Goal: Use online tool/utility: Utilize a website feature to perform a specific function

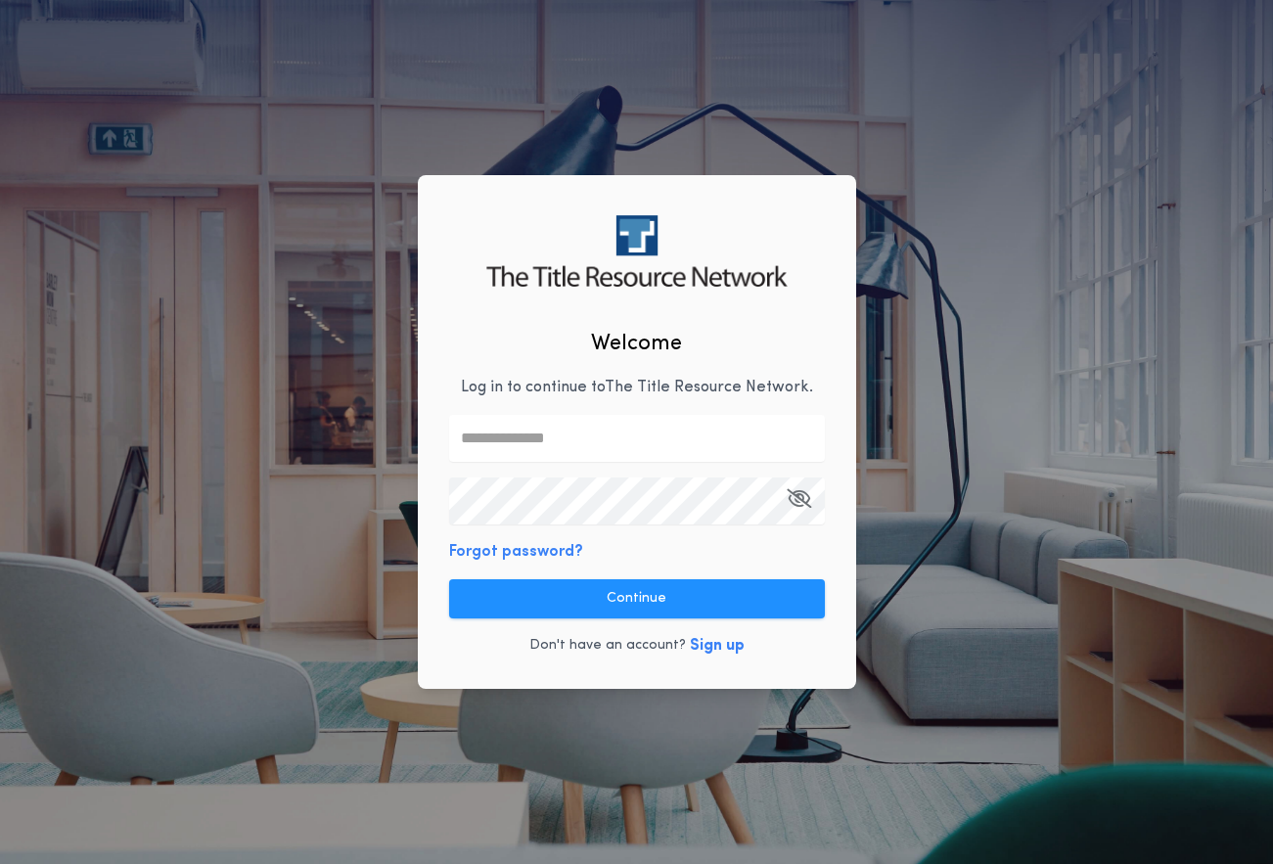
click at [490, 445] on input "text" at bounding box center [637, 438] width 376 height 47
type input "**********"
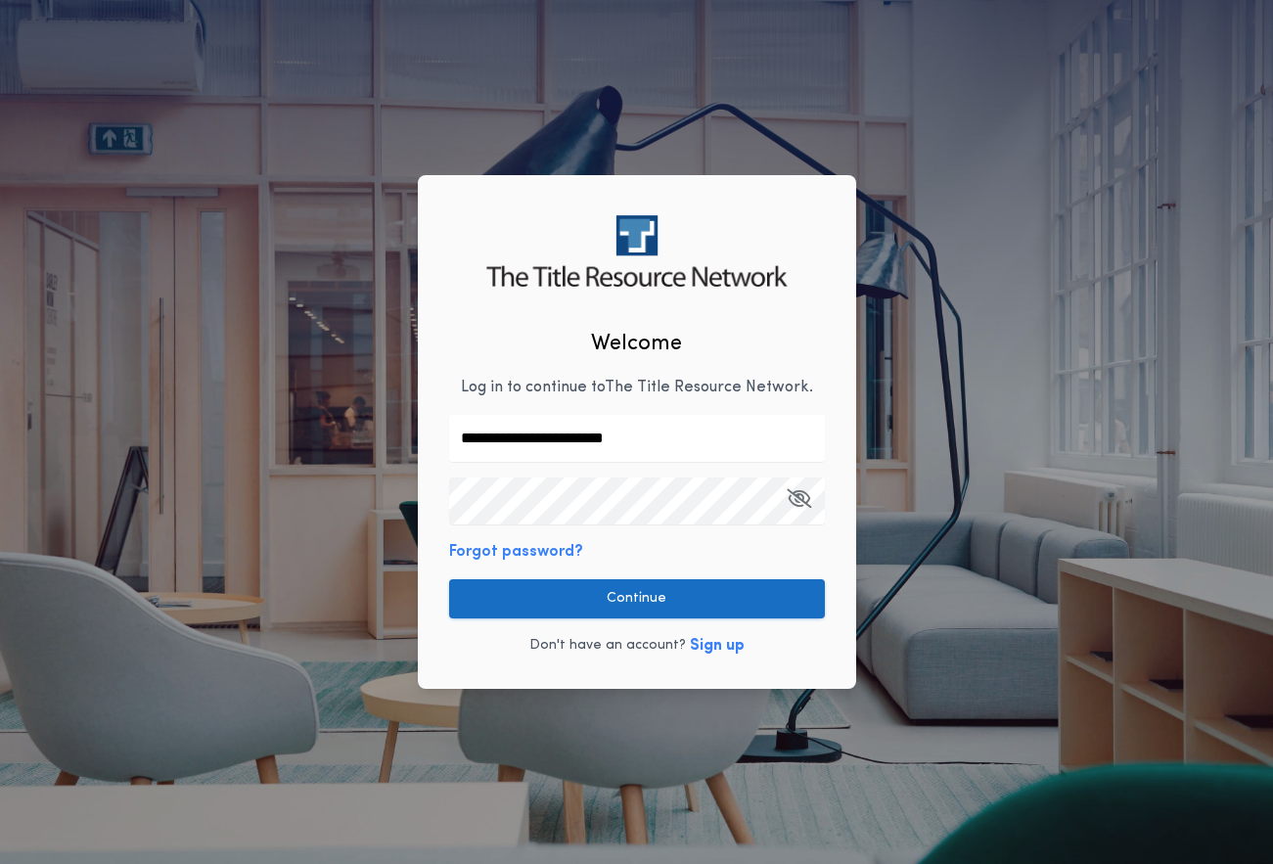
click at [659, 594] on button "Continue" at bounding box center [637, 598] width 376 height 39
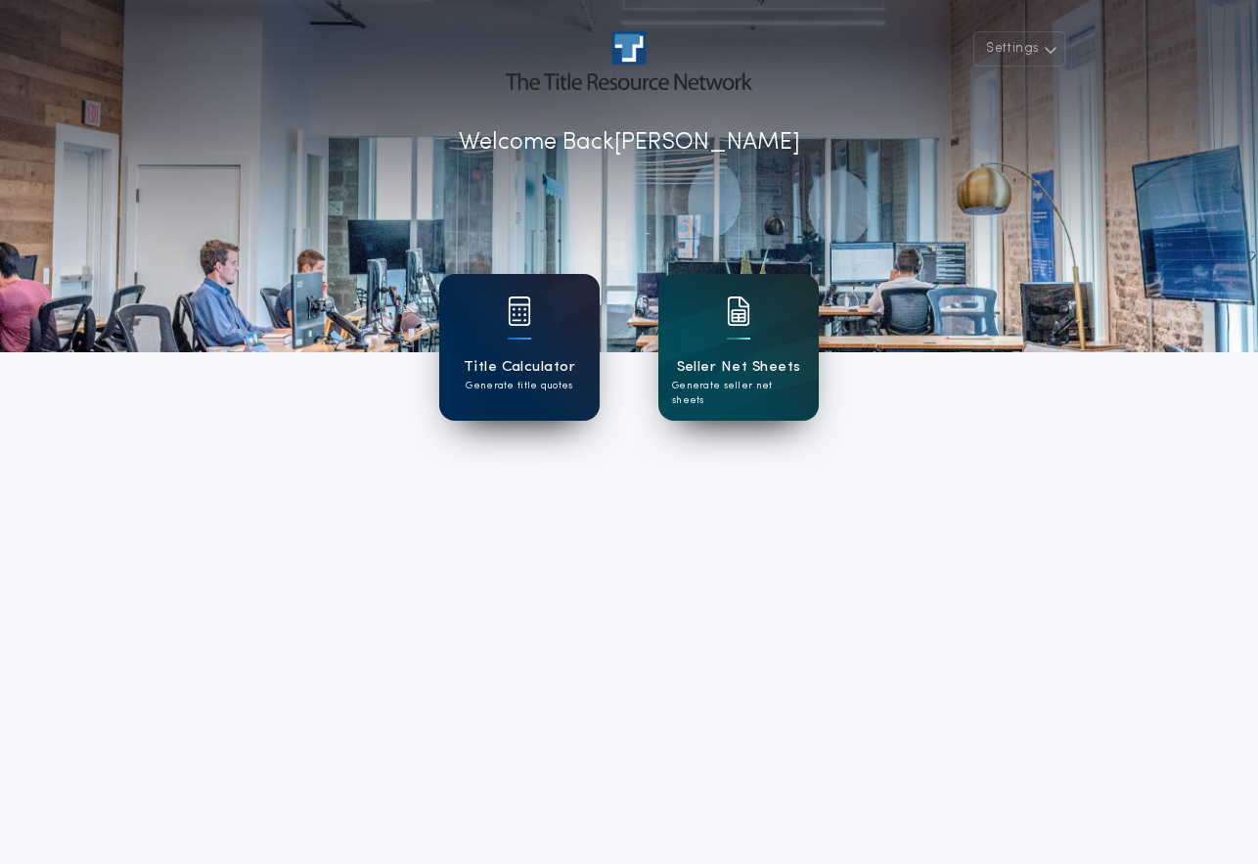
click at [517, 359] on h1 "Title Calculator" at bounding box center [520, 367] width 112 height 23
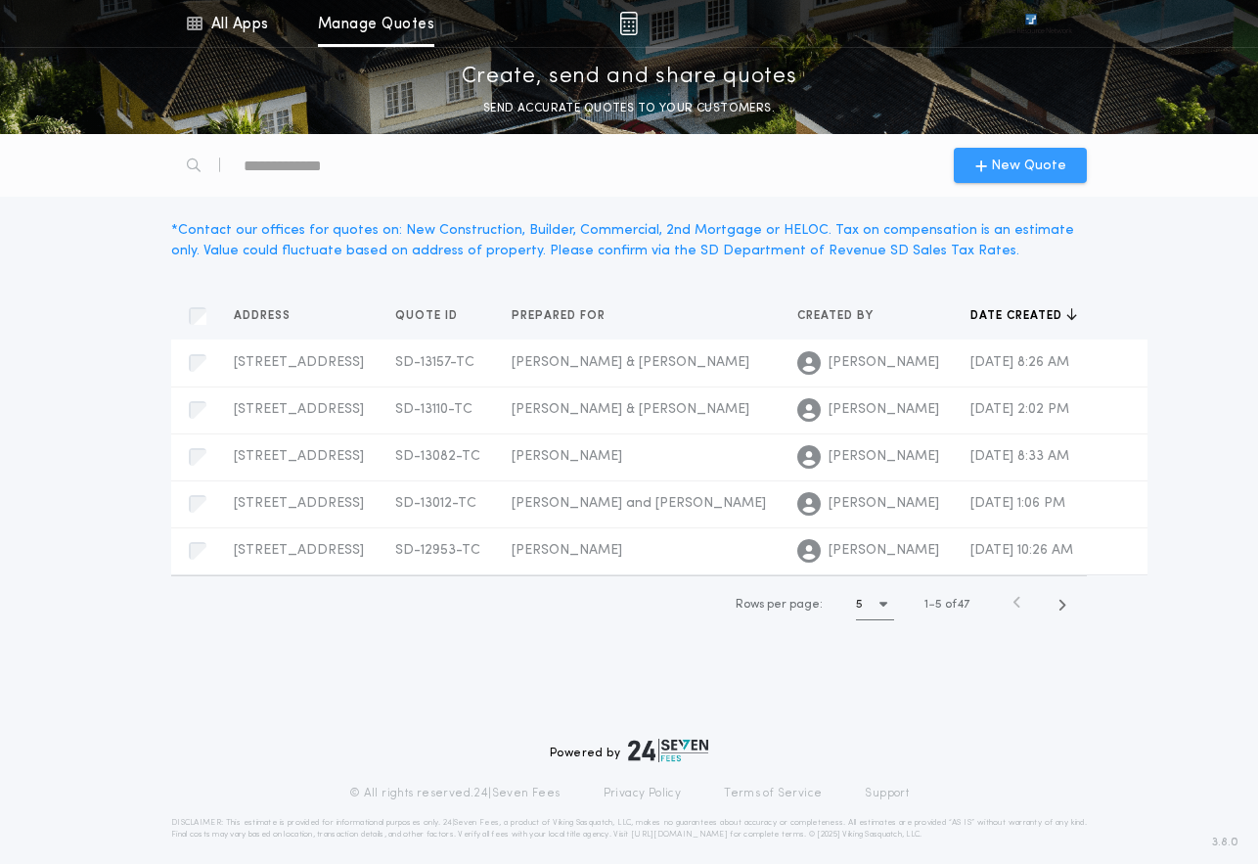
click at [1022, 169] on span "New Quote" at bounding box center [1028, 166] width 75 height 21
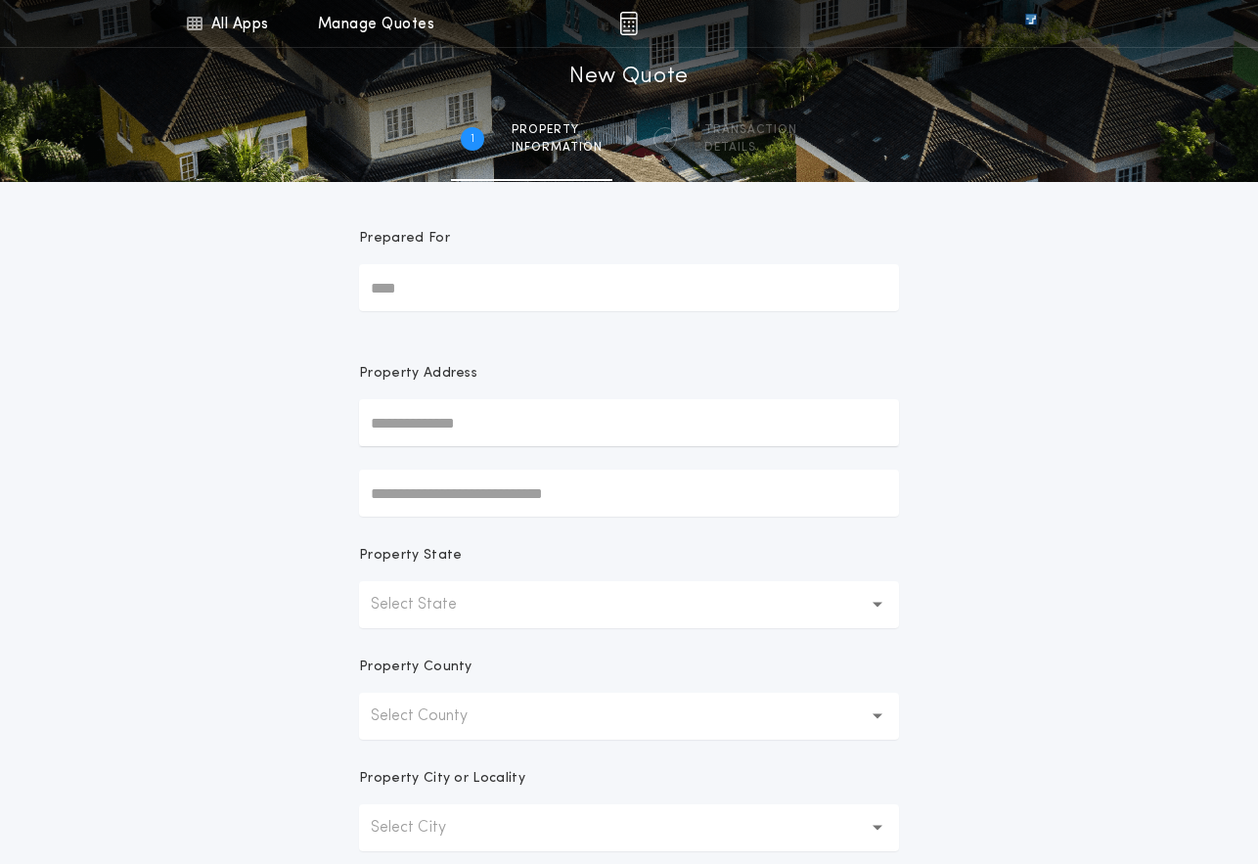
click at [395, 280] on input "Prepared For" at bounding box center [629, 287] width 540 height 47
click at [409, 297] on input "Prepared For" at bounding box center [629, 287] width 540 height 47
click at [413, 286] on input "Prepared For" at bounding box center [629, 287] width 540 height 47
click at [461, 291] on input "****" at bounding box center [629, 287] width 540 height 47
type input "**********"
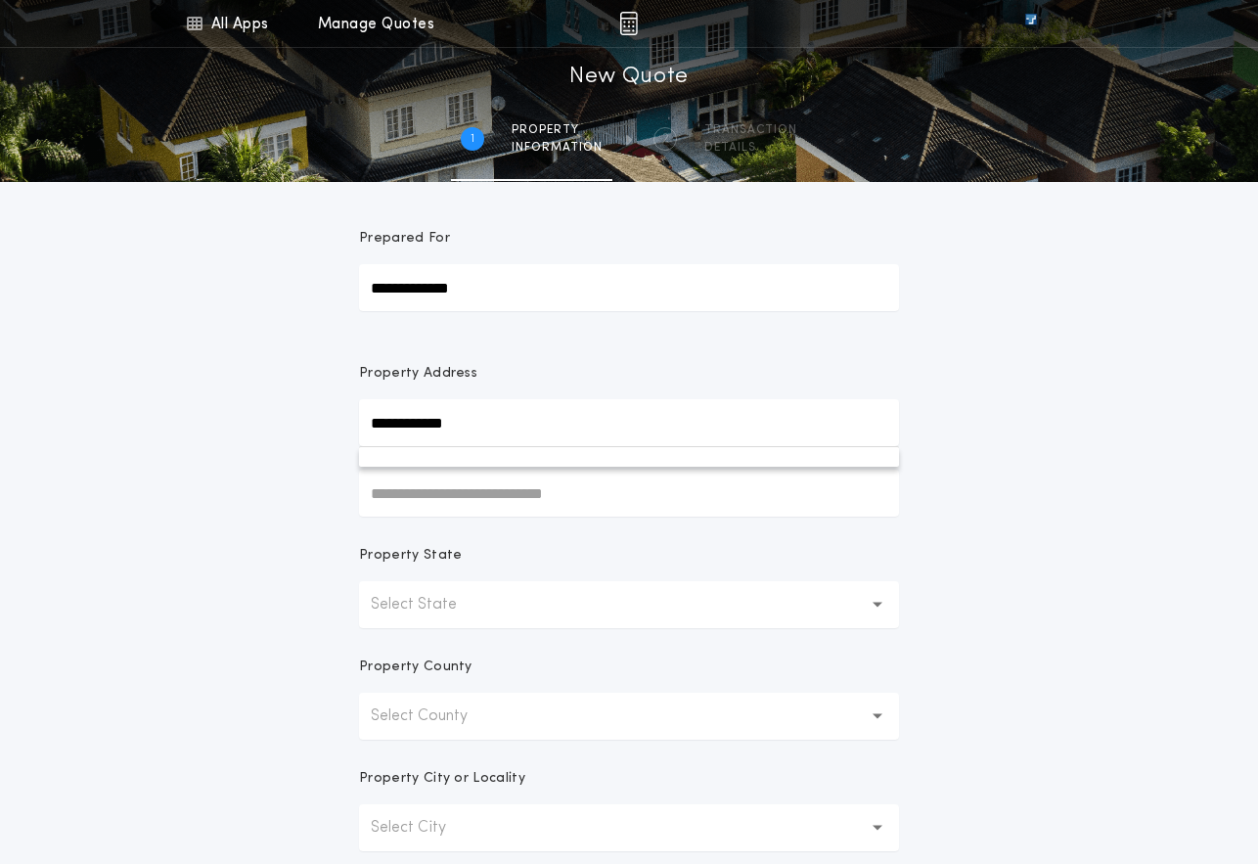
type input "**********"
click at [863, 599] on button "Select State" at bounding box center [629, 604] width 540 height 47
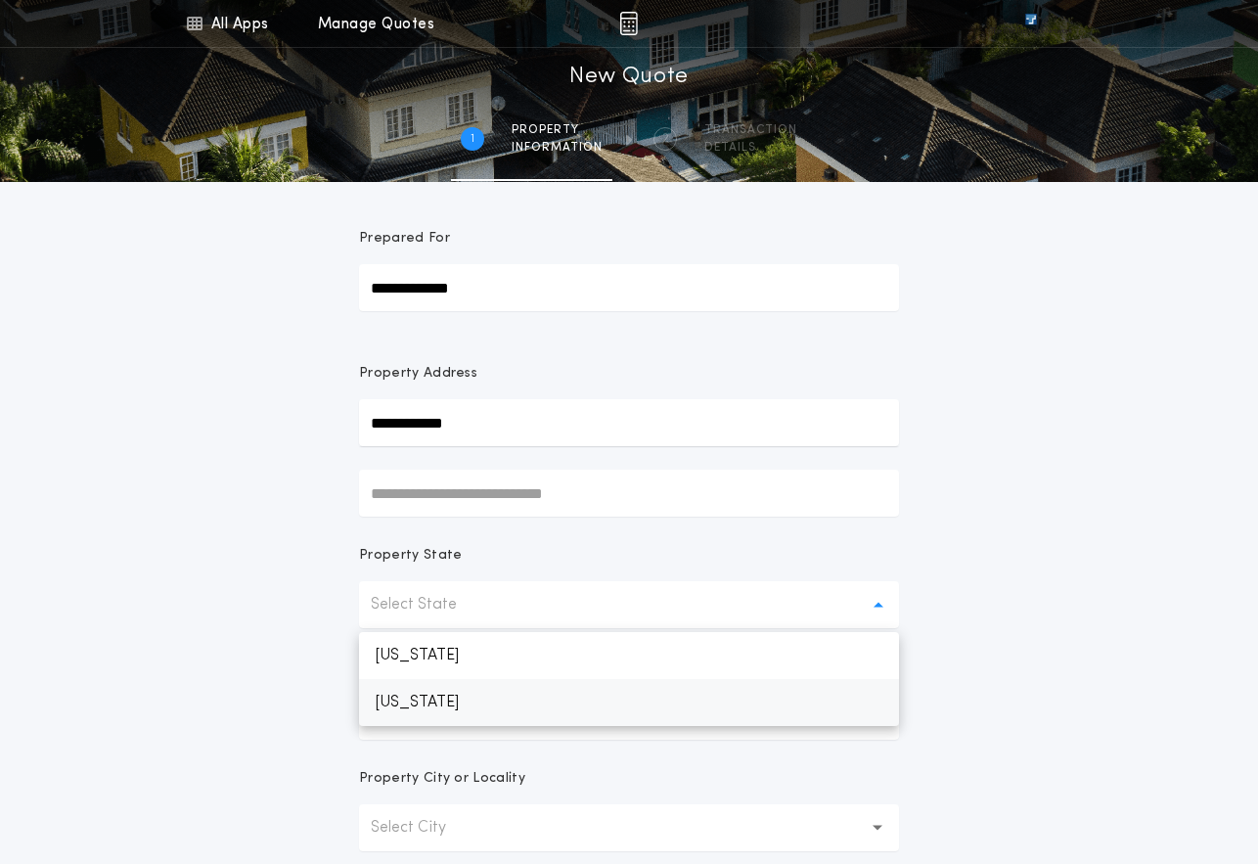
click at [439, 695] on p "[US_STATE]" at bounding box center [629, 702] width 540 height 47
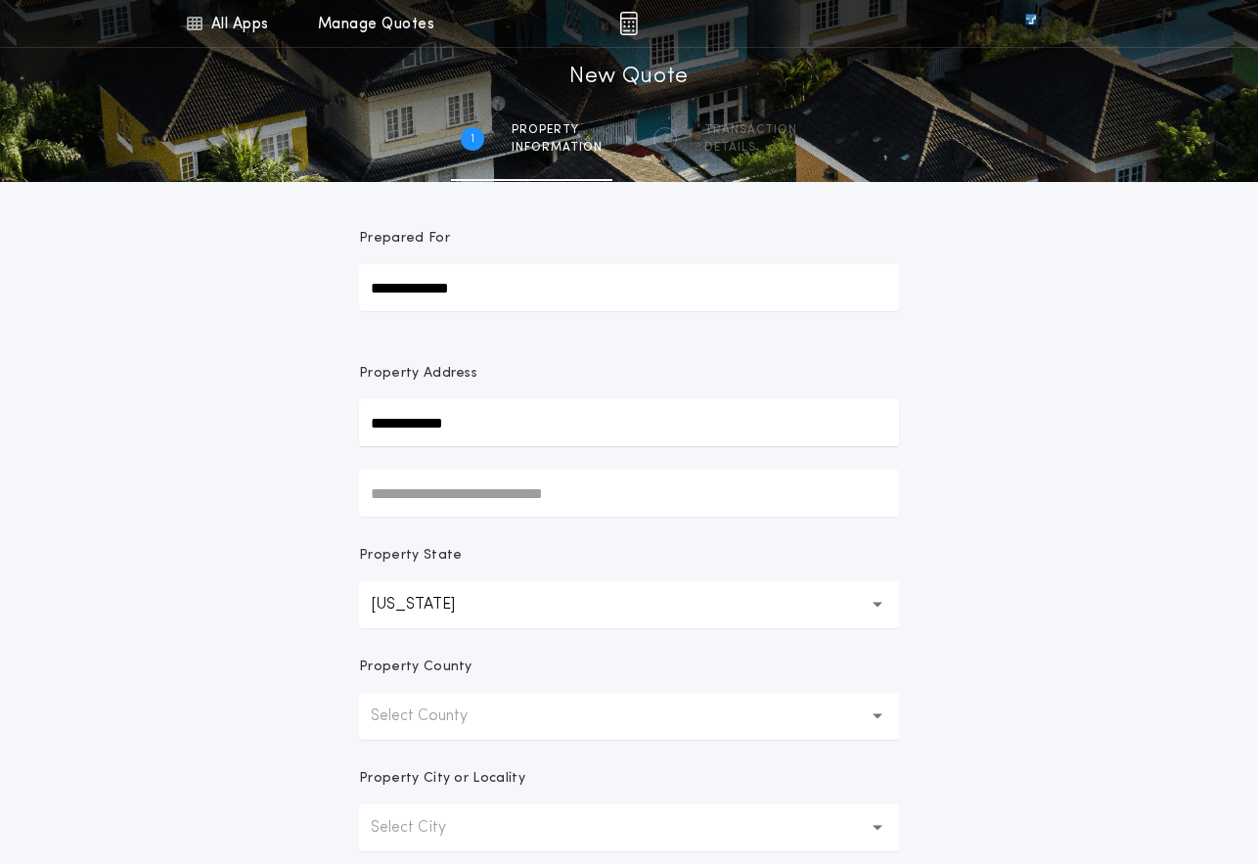
scroll to position [294, 0]
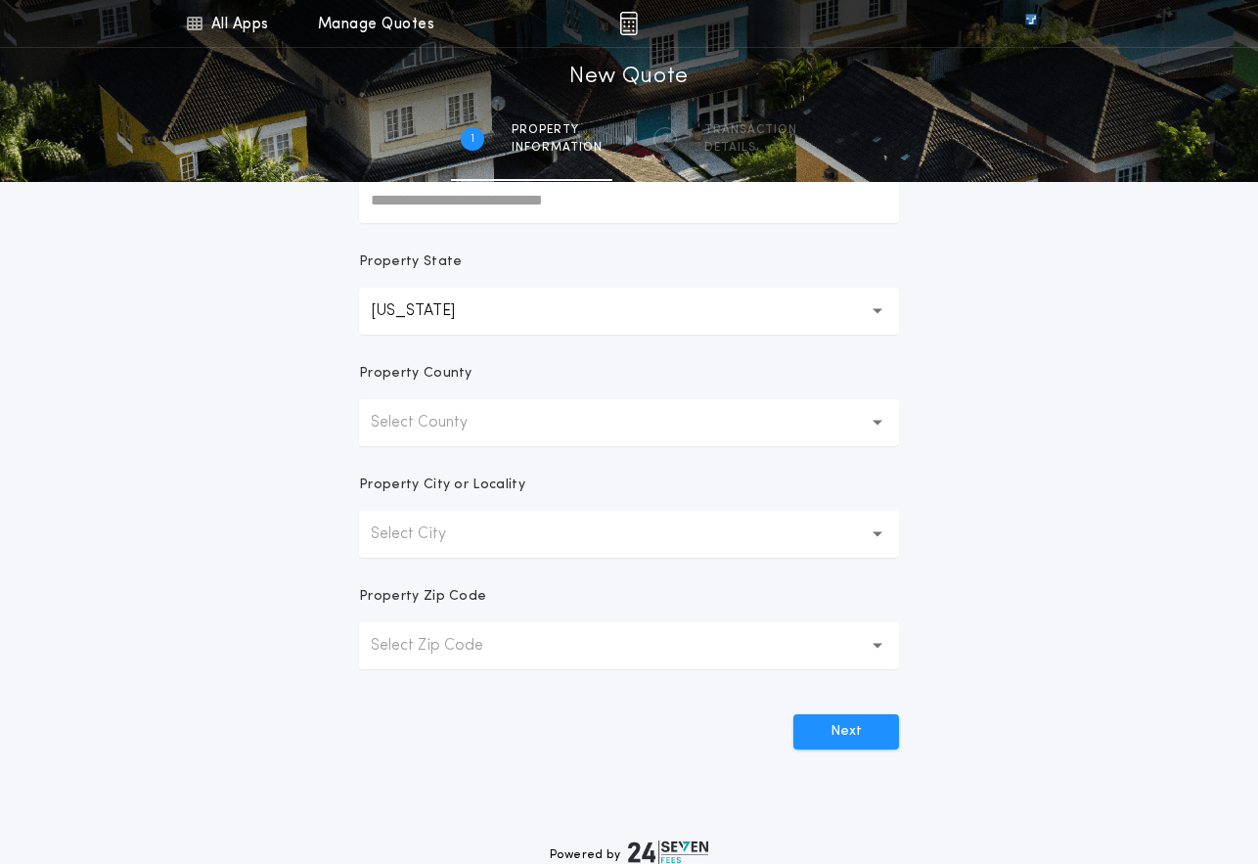
click at [862, 423] on button "Select County" at bounding box center [629, 422] width 540 height 47
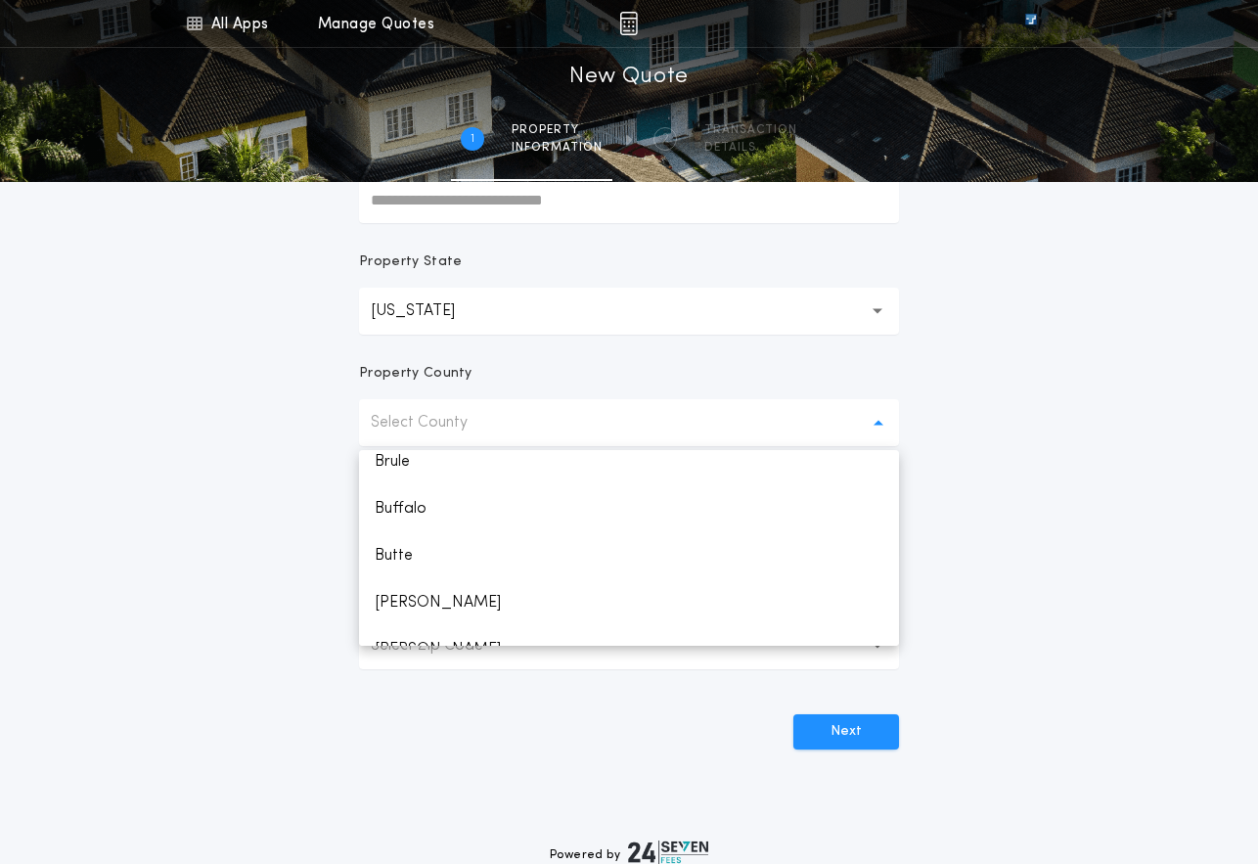
scroll to position [783, 0]
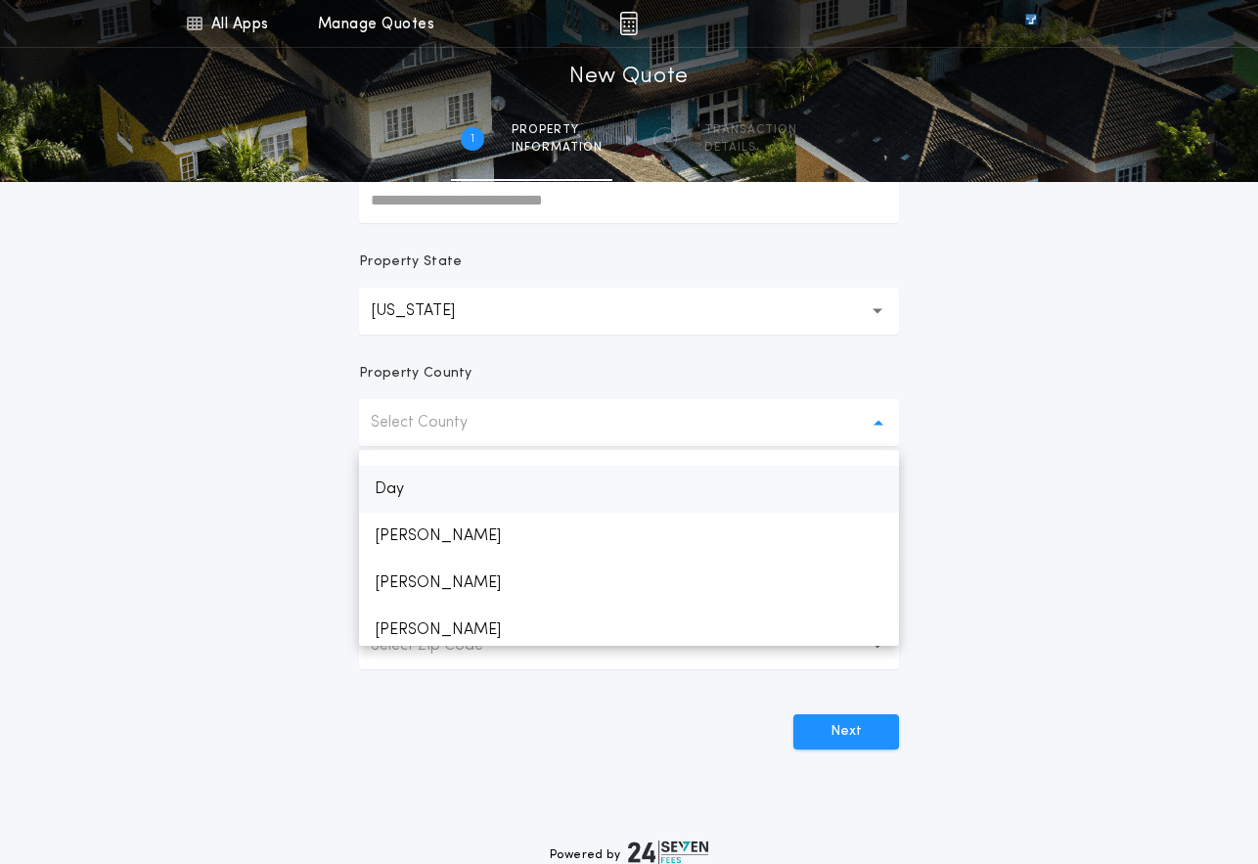
click at [382, 481] on p "Day" at bounding box center [629, 489] width 540 height 47
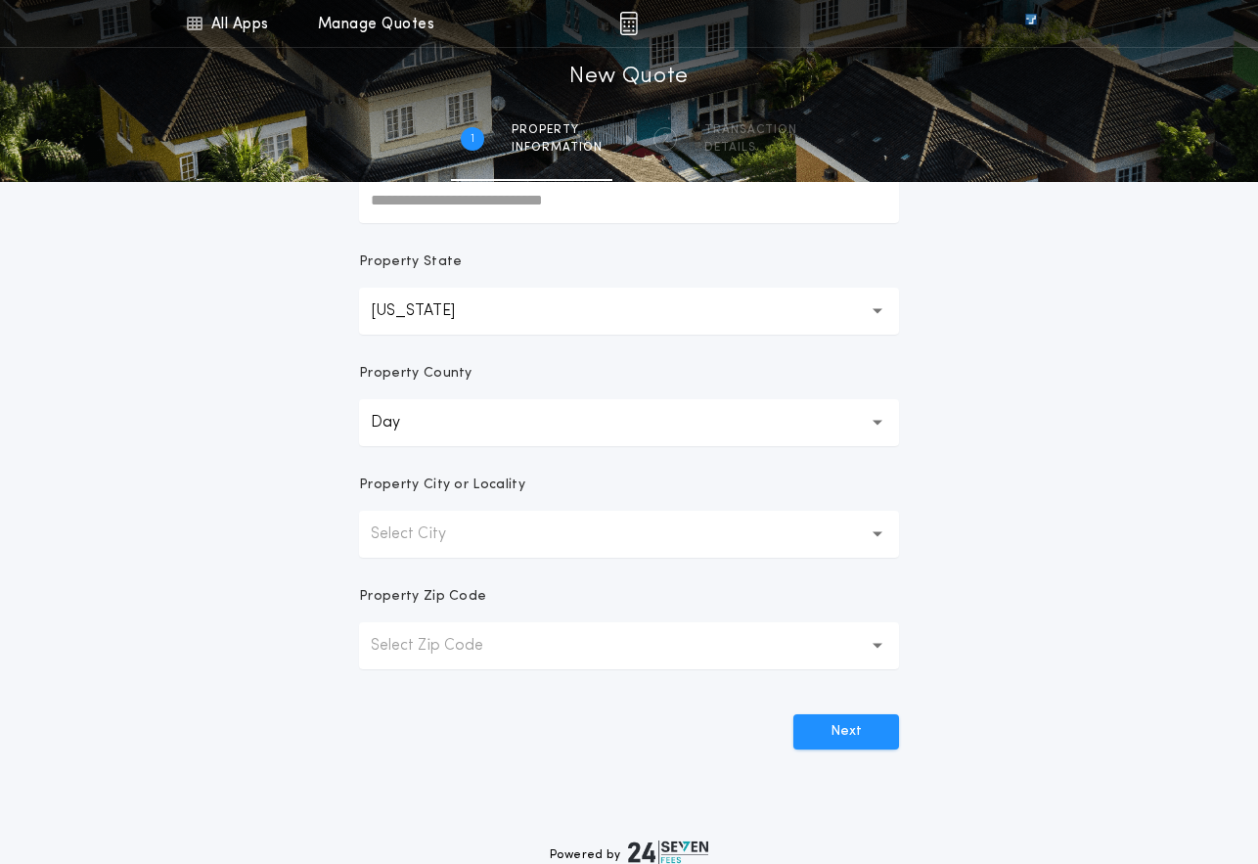
click at [871, 528] on button "Select City" at bounding box center [629, 534] width 540 height 47
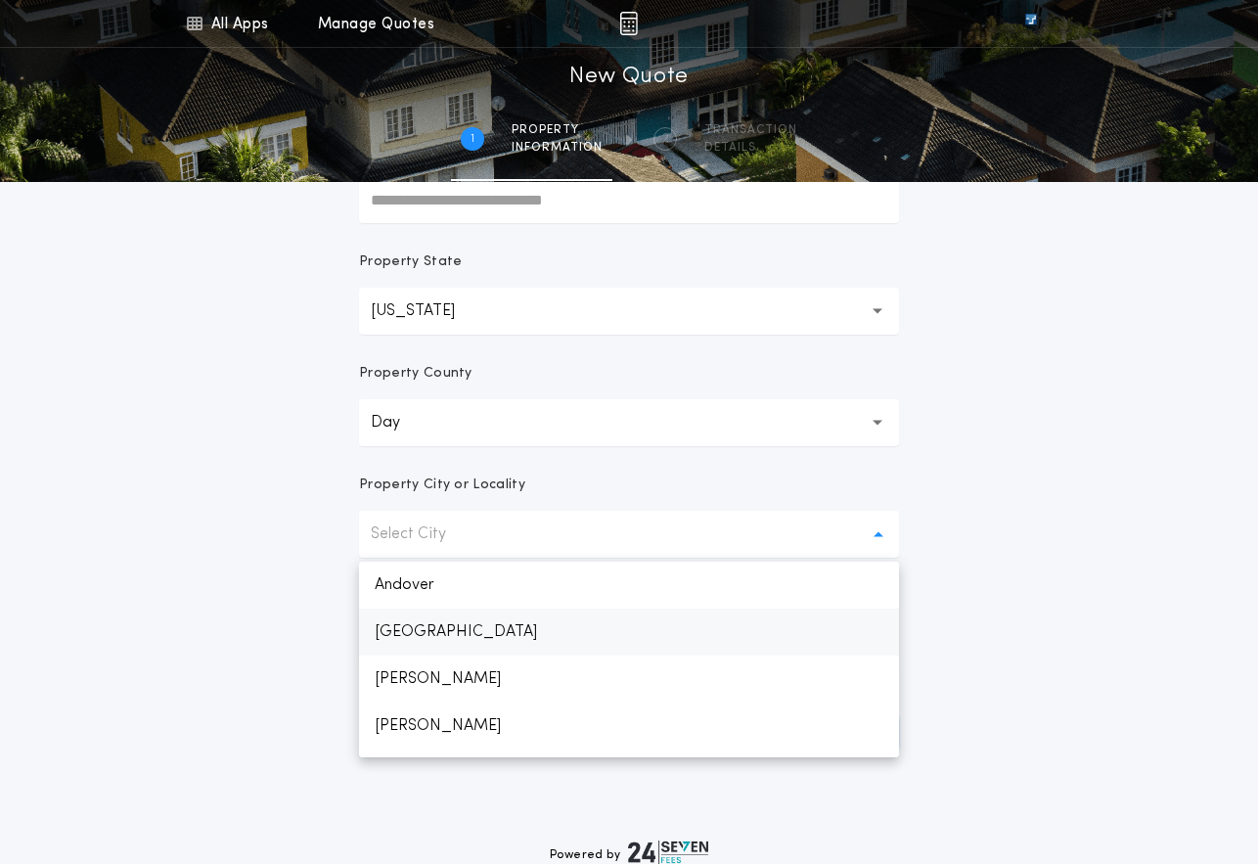
click at [394, 631] on p "[GEOGRAPHIC_DATA]" at bounding box center [629, 632] width 540 height 47
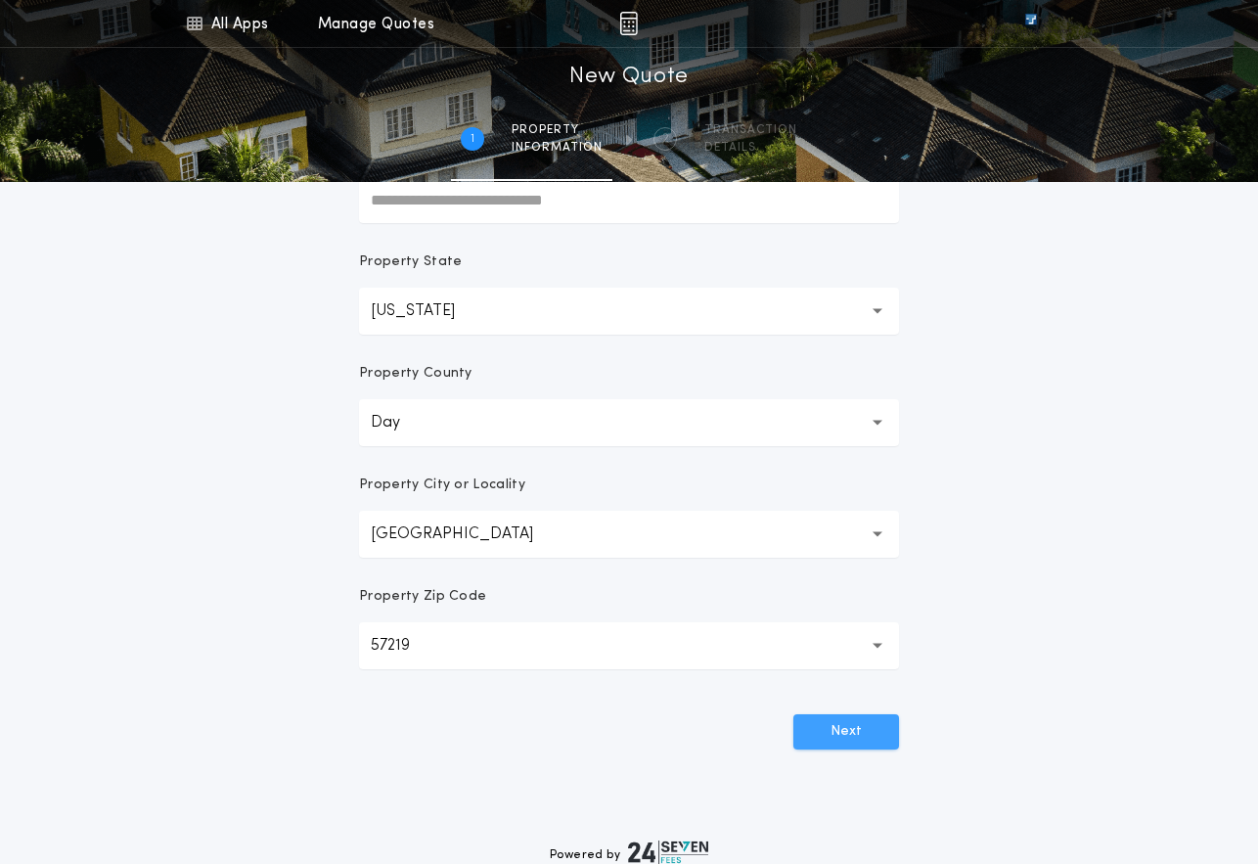
click at [858, 730] on button "Next" at bounding box center [847, 731] width 106 height 35
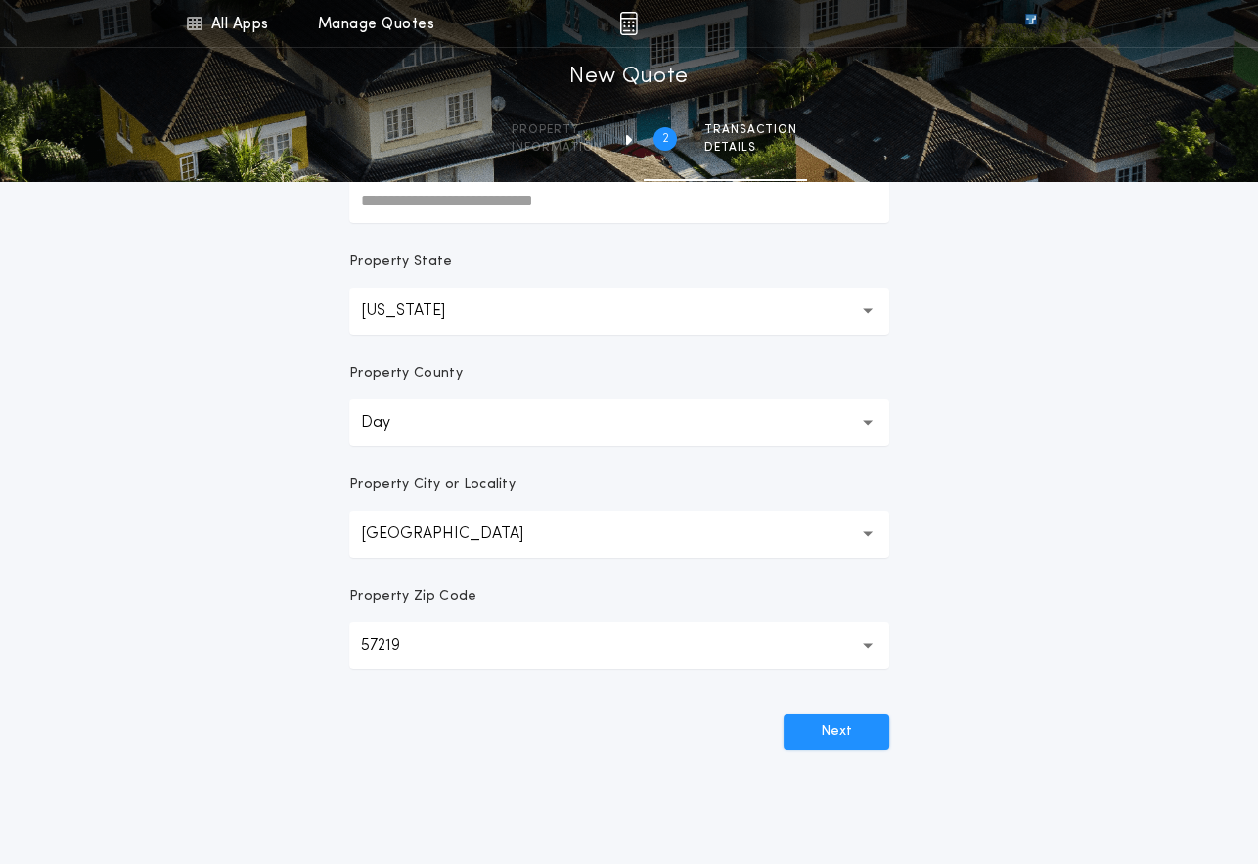
scroll to position [0, 0]
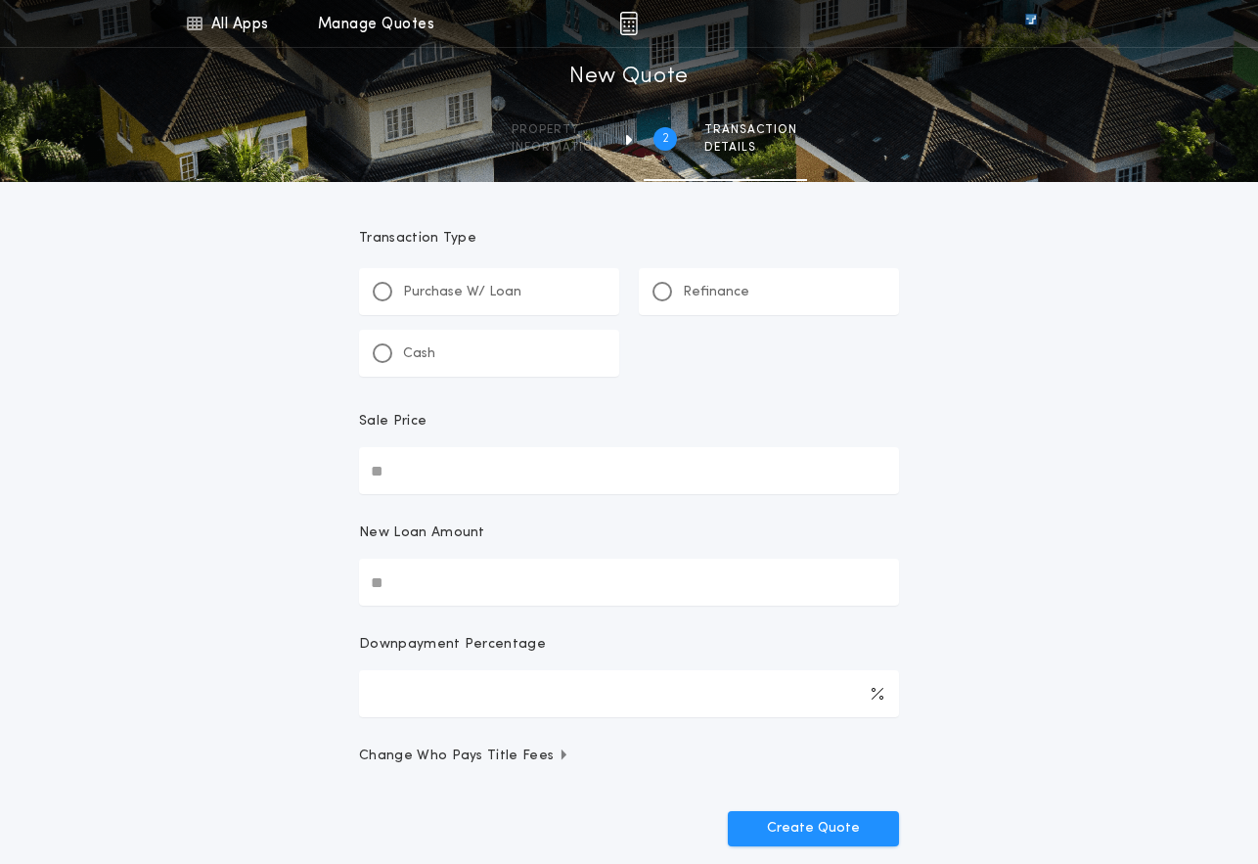
drag, startPoint x: 663, startPoint y: 286, endPoint x: 653, endPoint y: 297, distance: 14.5
click at [658, 294] on div at bounding box center [663, 292] width 20 height 20
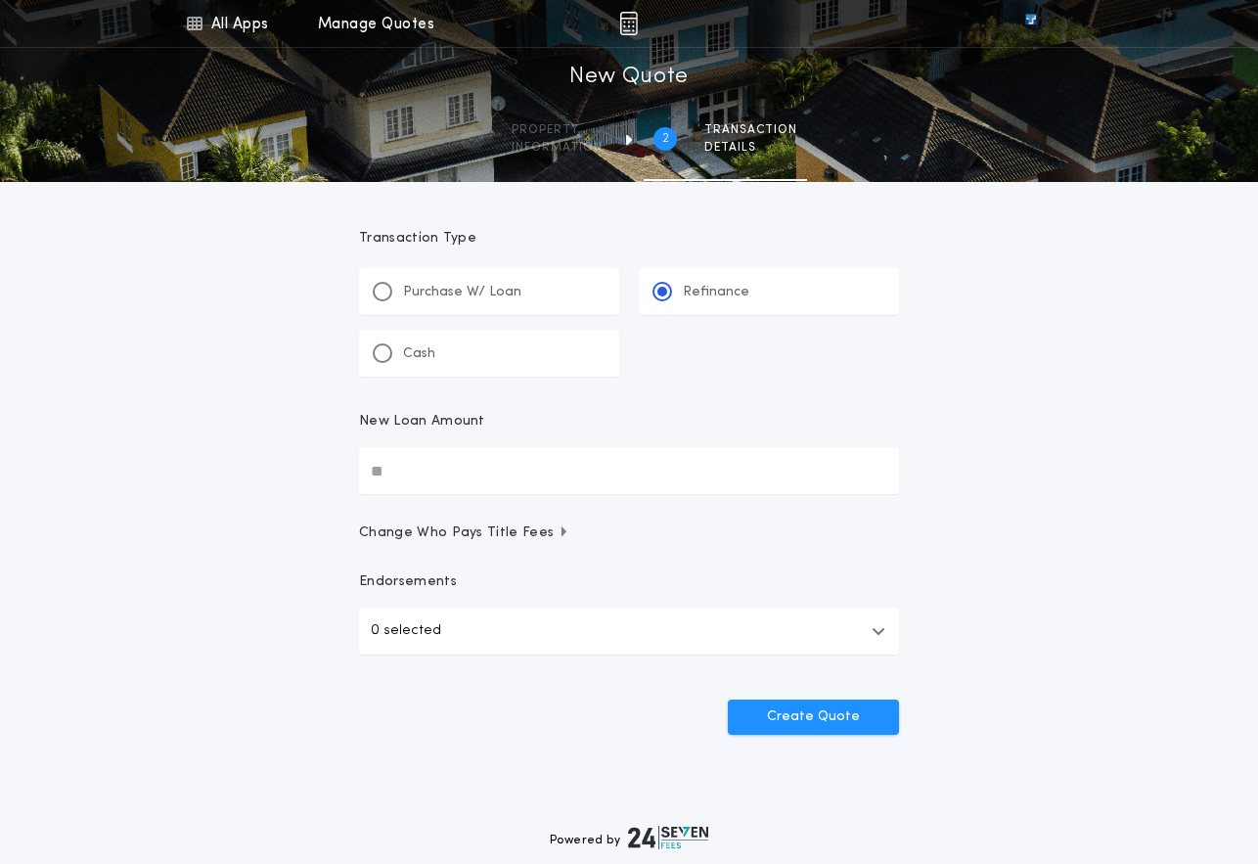
click at [391, 479] on input "New Loan Amount" at bounding box center [629, 470] width 540 height 47
type input "*******"
click at [797, 712] on button "Create Quote" at bounding box center [813, 717] width 171 height 35
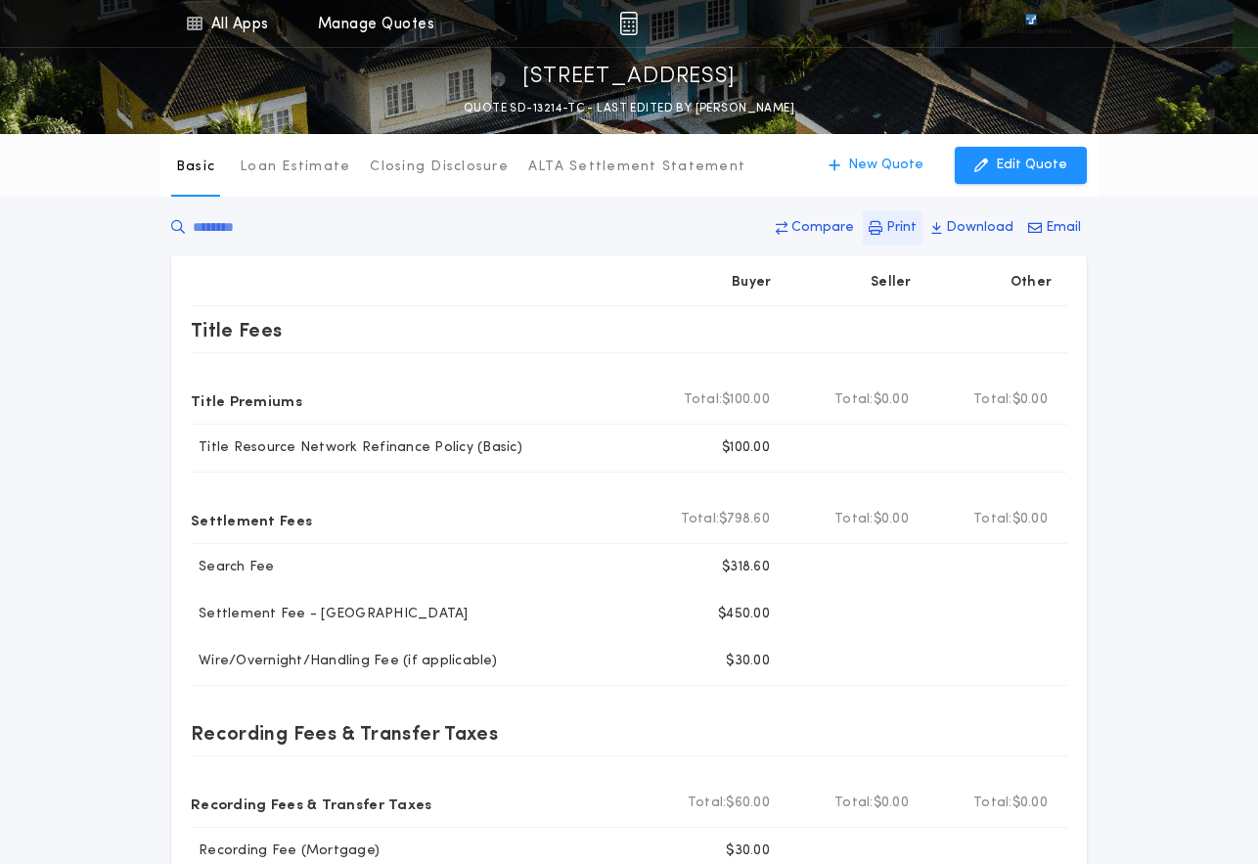
click at [907, 227] on p "Print" at bounding box center [902, 228] width 30 height 20
click at [960, 225] on p "Download" at bounding box center [980, 228] width 68 height 20
